Goal: Task Accomplishment & Management: Manage account settings

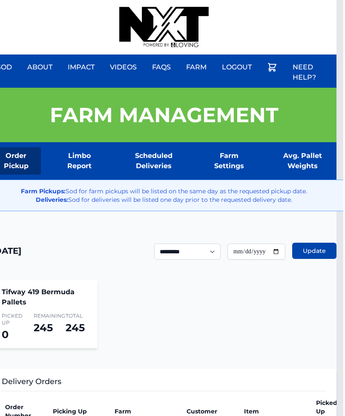
scroll to position [0, 2]
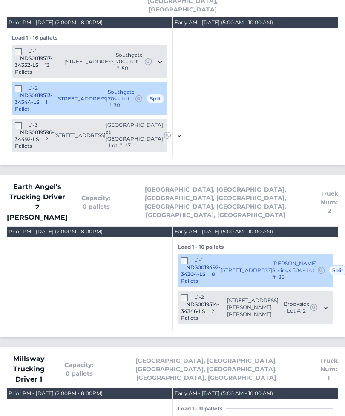
scroll to position [725, 0]
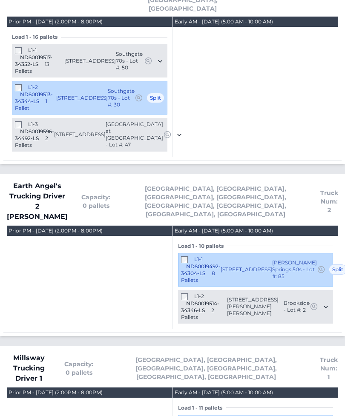
click at [178, 291] on div "L1-2 NDS0019514-34346-LS 2 Pallets 674 Georgie Street Troutman, NC 28166 Brooks…" at bounding box center [255, 308] width 155 height 34
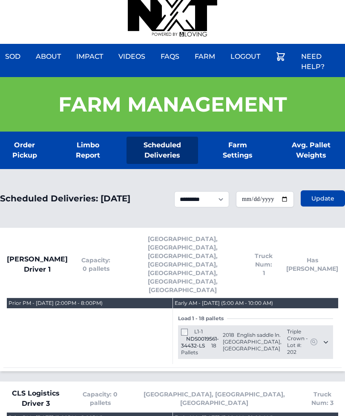
scroll to position [0, 0]
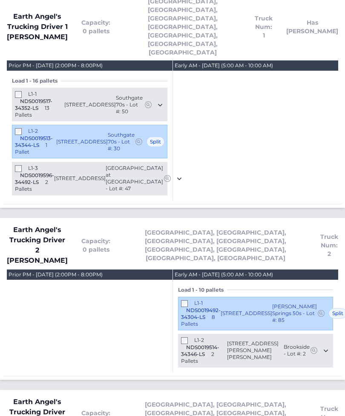
scroll to position [680, 0]
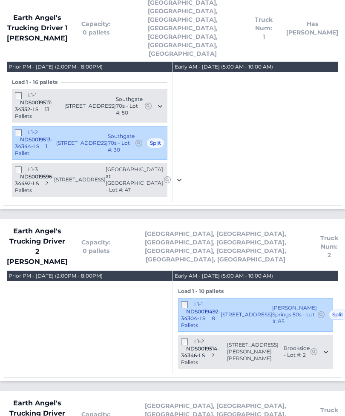
click at [88, 79] on div "Load 1 - 16 pallets" at bounding box center [89, 82] width 155 height 7
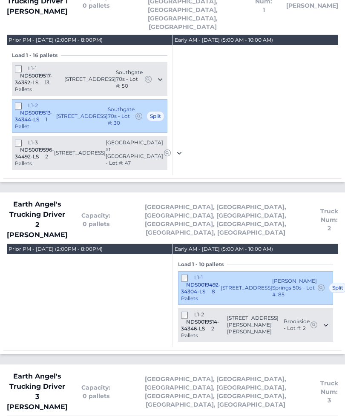
scroll to position [707, 0]
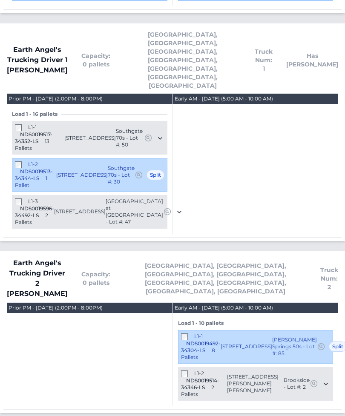
click at [62, 45] on span "Earth Angel's Trucking Driver 1 [PERSON_NAME]" at bounding box center [37, 60] width 61 height 31
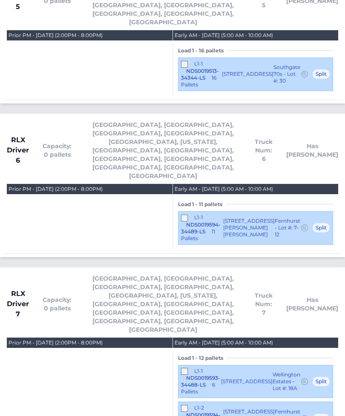
scroll to position [1826, 0]
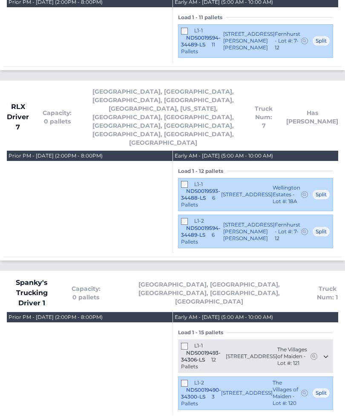
scroll to position [2013, 0]
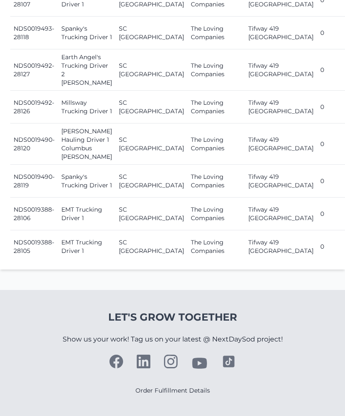
scroll to position [1101, 0]
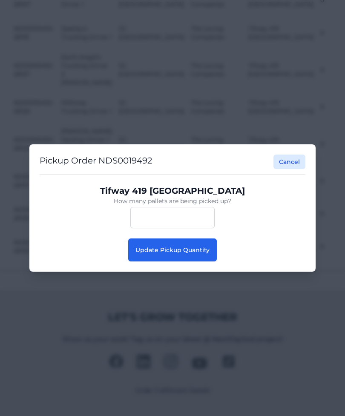
click at [143, 249] on span "Update Pickup Quantity" at bounding box center [172, 250] width 74 height 8
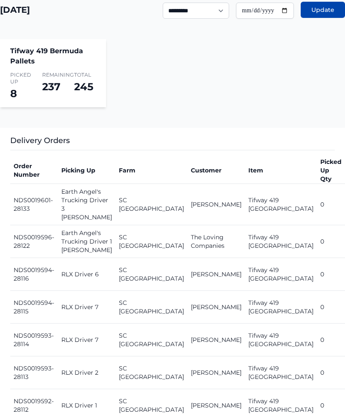
scroll to position [236, 0]
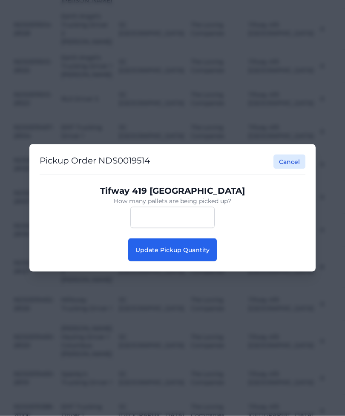
scroll to position [786, 0]
click at [152, 262] on button "Update Pickup Quantity" at bounding box center [172, 250] width 89 height 23
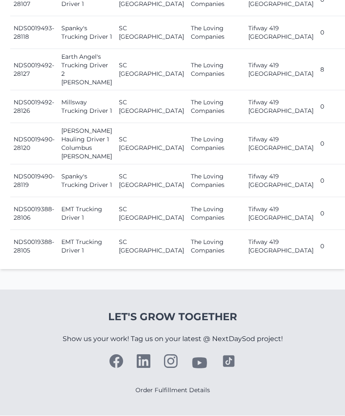
scroll to position [1050, 0]
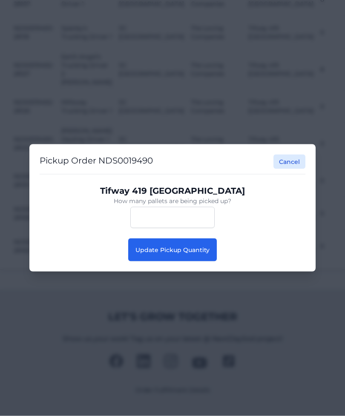
scroll to position [1050, 0]
click at [169, 262] on button "Update Pickup Quantity" at bounding box center [172, 250] width 89 height 23
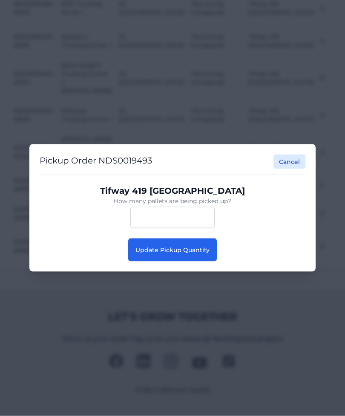
scroll to position [1054, 0]
click at [171, 251] on span "Update Pickup Quantity" at bounding box center [172, 250] width 74 height 8
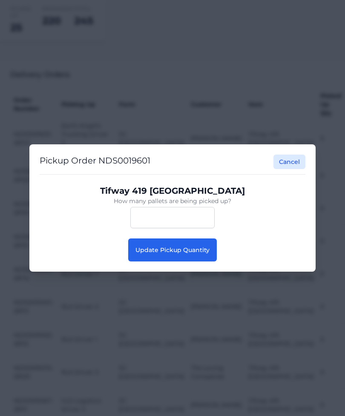
click at [198, 258] on button "Update Pickup Quantity" at bounding box center [172, 250] width 89 height 23
